Goal: Task Accomplishment & Management: Manage account settings

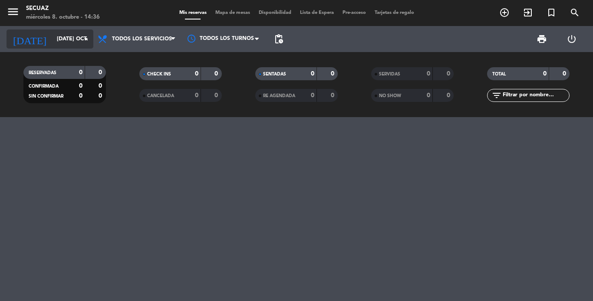
click at [60, 41] on input "[DATE] oct." at bounding box center [89, 39] width 73 height 15
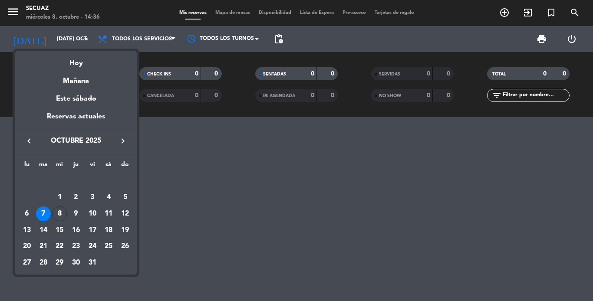
click at [79, 65] on div "Hoy" at bounding box center [76, 60] width 122 height 18
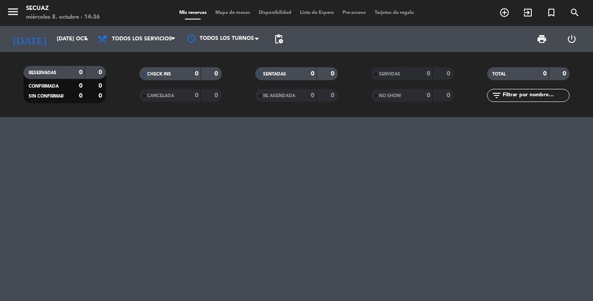
type input "mié. [DATE]"
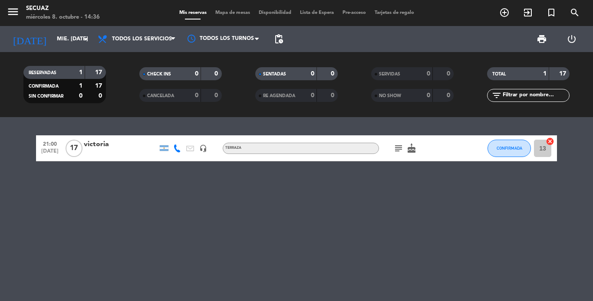
click at [86, 142] on div "victoria" at bounding box center [121, 144] width 74 height 11
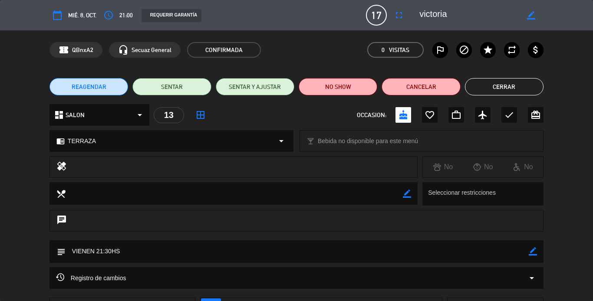
click at [374, 14] on span "17" at bounding box center [376, 15] width 21 height 21
click at [532, 11] on icon "border_color" at bounding box center [531, 15] width 8 height 8
click at [531, 15] on icon at bounding box center [531, 15] width 8 height 8
click at [531, 16] on icon "border_color" at bounding box center [531, 15] width 8 height 8
click at [531, 16] on icon at bounding box center [531, 15] width 8 height 8
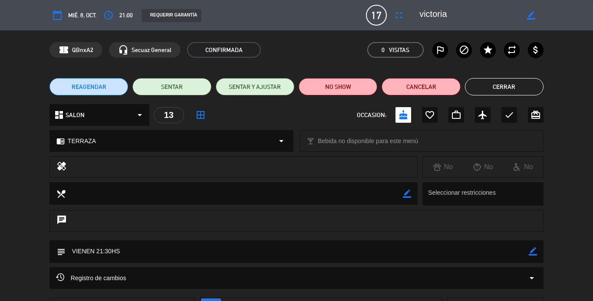
click at [531, 16] on icon "border_color" at bounding box center [531, 15] width 8 height 8
click at [531, 16] on icon at bounding box center [531, 15] width 8 height 8
click at [379, 18] on span "17" at bounding box center [376, 15] width 21 height 21
click at [400, 17] on icon "fullscreen" at bounding box center [399, 15] width 10 height 10
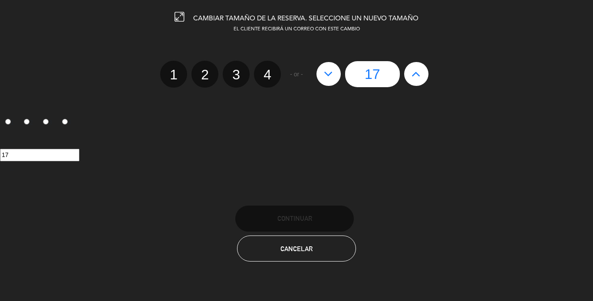
click at [412, 73] on icon at bounding box center [416, 74] width 9 height 14
type input "18"
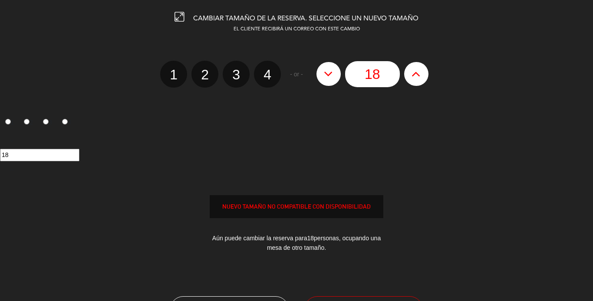
click at [412, 73] on icon at bounding box center [416, 74] width 9 height 14
type input "19"
click at [412, 73] on icon at bounding box center [416, 74] width 9 height 14
type input "20"
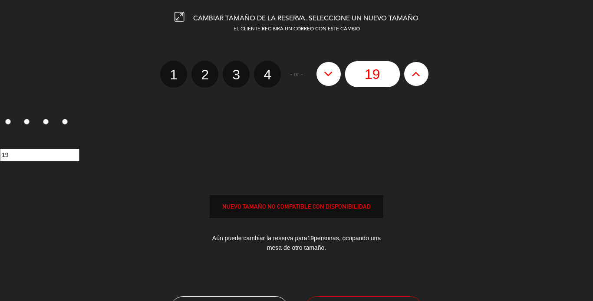
type input "20"
click at [412, 73] on icon at bounding box center [416, 74] width 9 height 14
type input "21"
click at [412, 73] on icon at bounding box center [416, 74] width 9 height 14
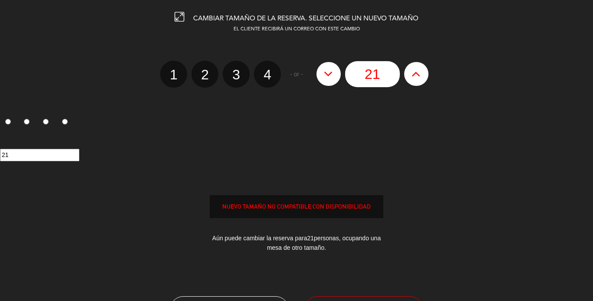
type input "22"
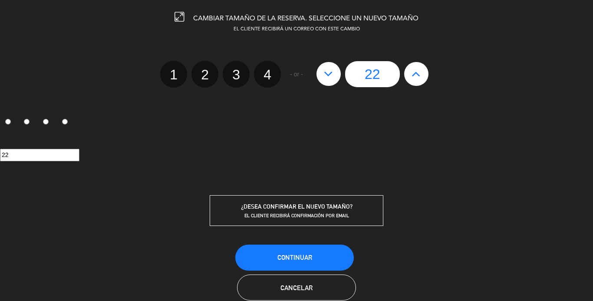
click at [420, 70] on icon at bounding box center [416, 74] width 9 height 14
type input "23"
click at [304, 256] on span "Continuar" at bounding box center [295, 257] width 35 height 7
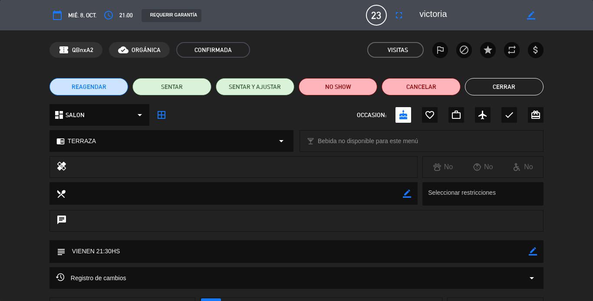
click at [516, 87] on button "Cerrar" at bounding box center [504, 86] width 79 height 17
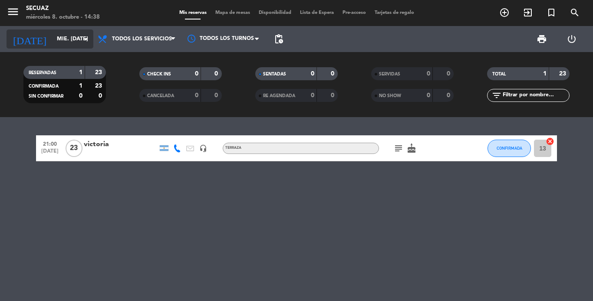
click at [56, 41] on input "mié. [DATE]" at bounding box center [89, 39] width 73 height 15
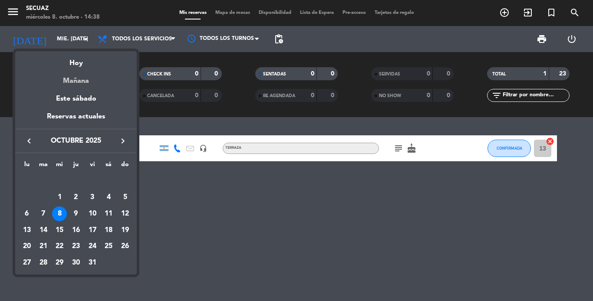
click at [79, 80] on div "Mañana" at bounding box center [76, 78] width 122 height 18
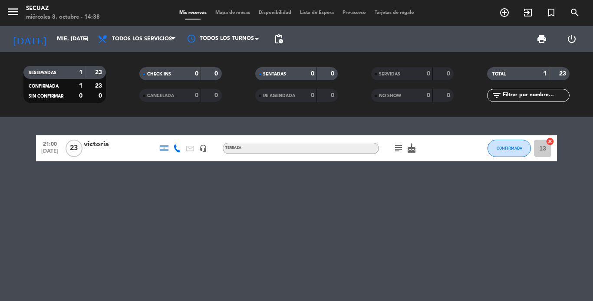
type input "[DEMOGRAPHIC_DATA] [DATE]"
